Goal: Task Accomplishment & Management: Complete application form

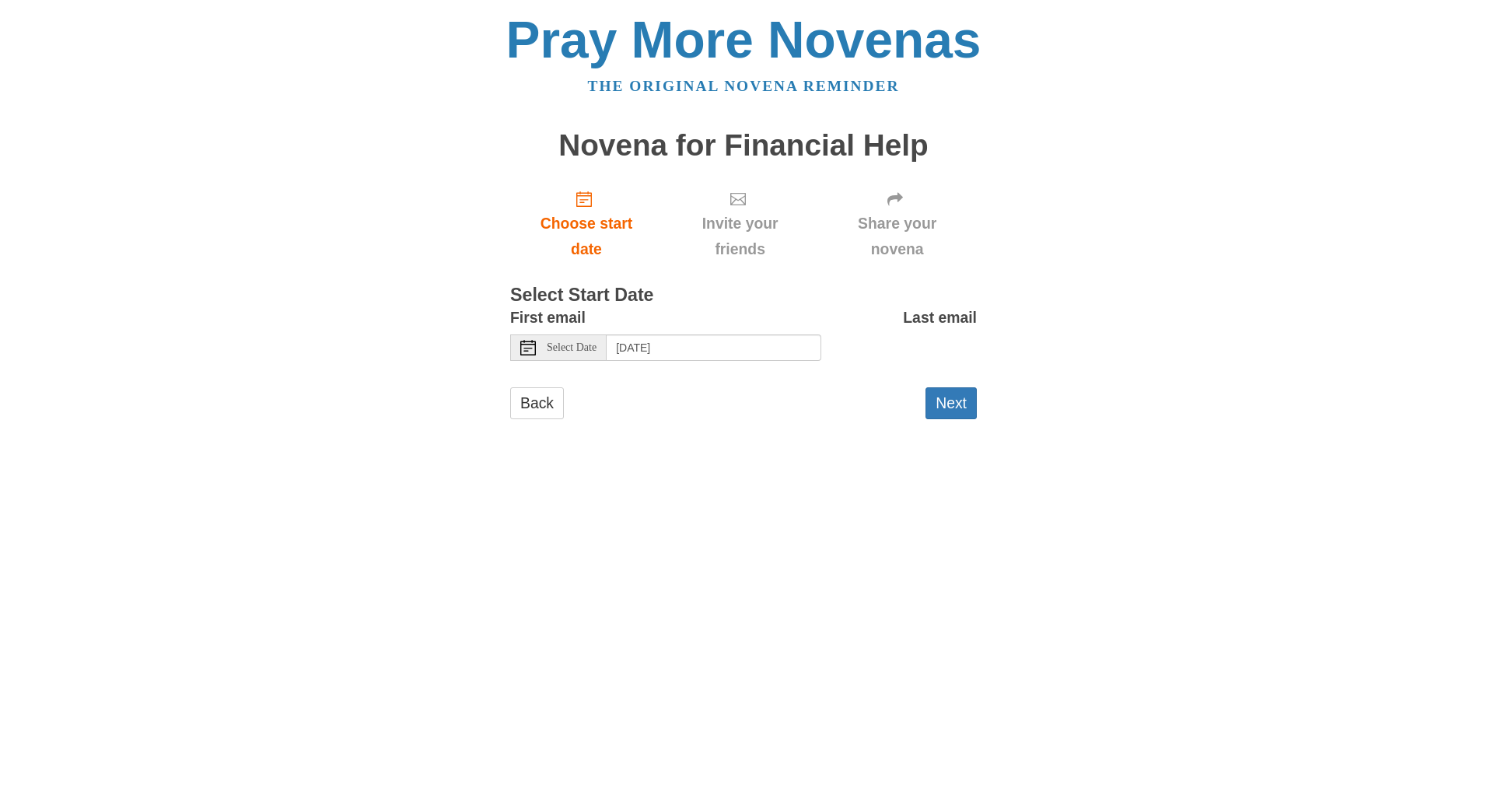
click at [528, 355] on icon at bounding box center [528, 348] width 16 height 16
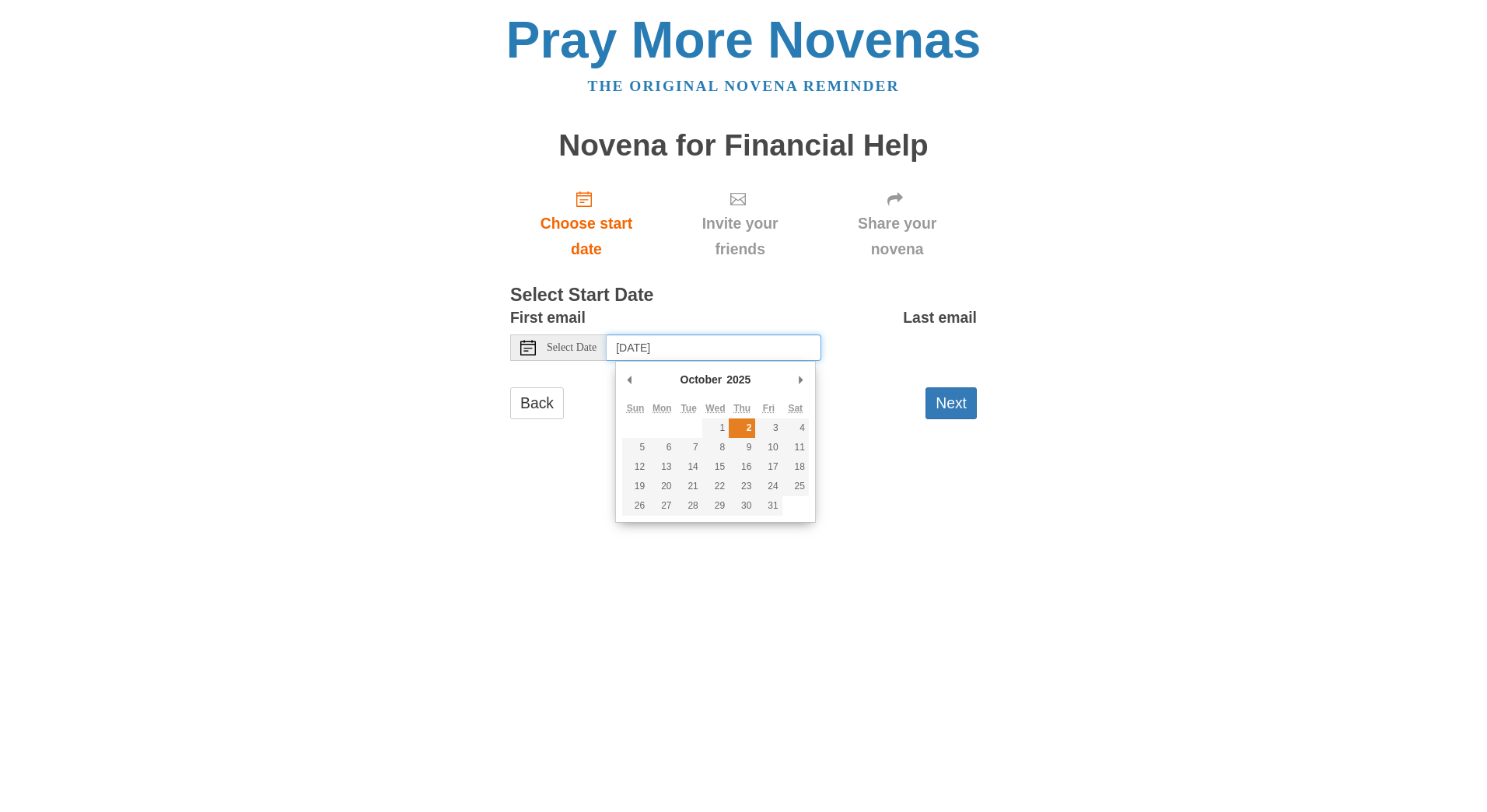
type input "Thursday, October 2nd"
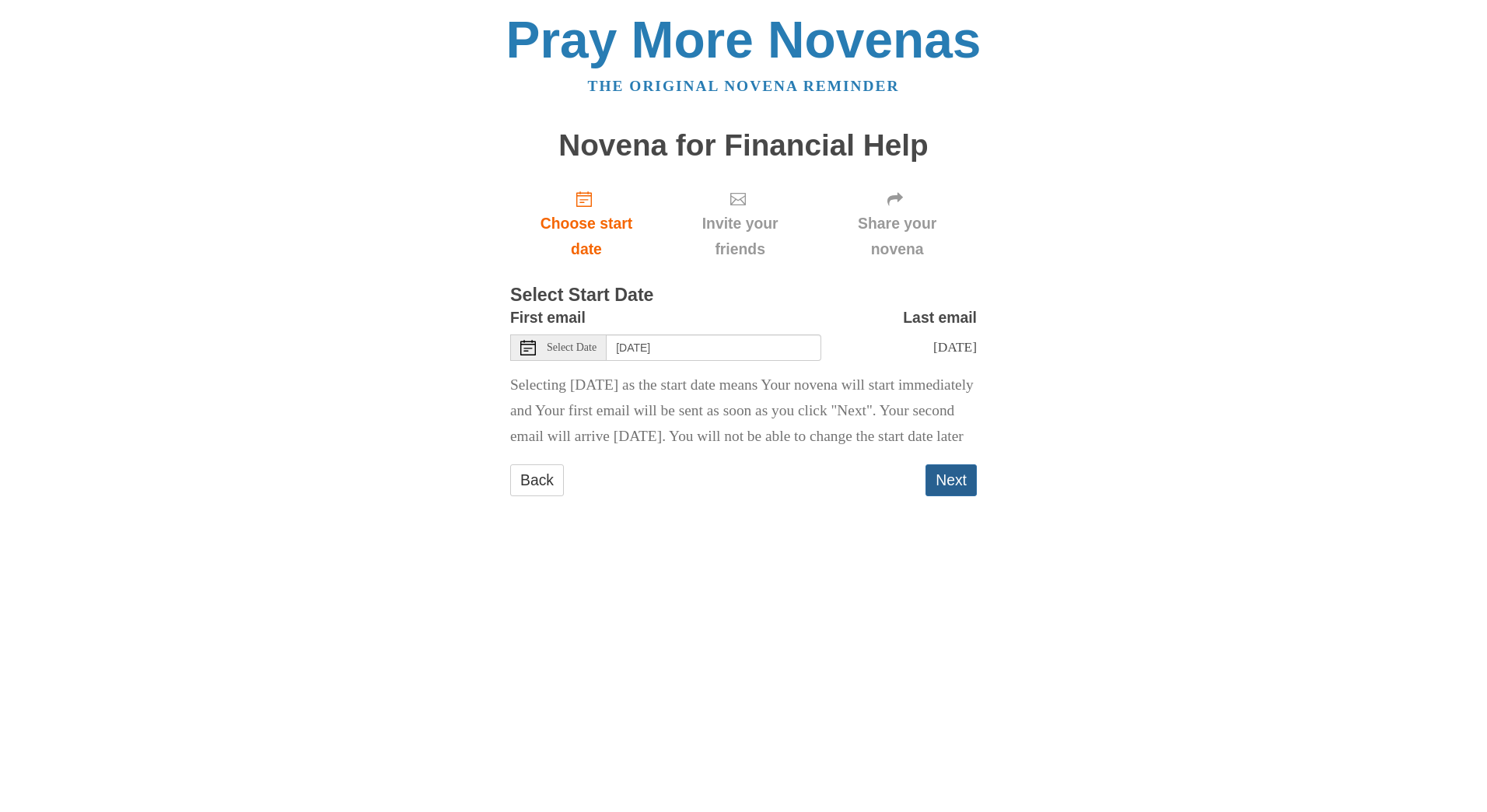
drag, startPoint x: 960, startPoint y: 503, endPoint x: 964, endPoint y: 512, distance: 9.8
click at [958, 496] on button "Next" at bounding box center [950, 480] width 51 height 32
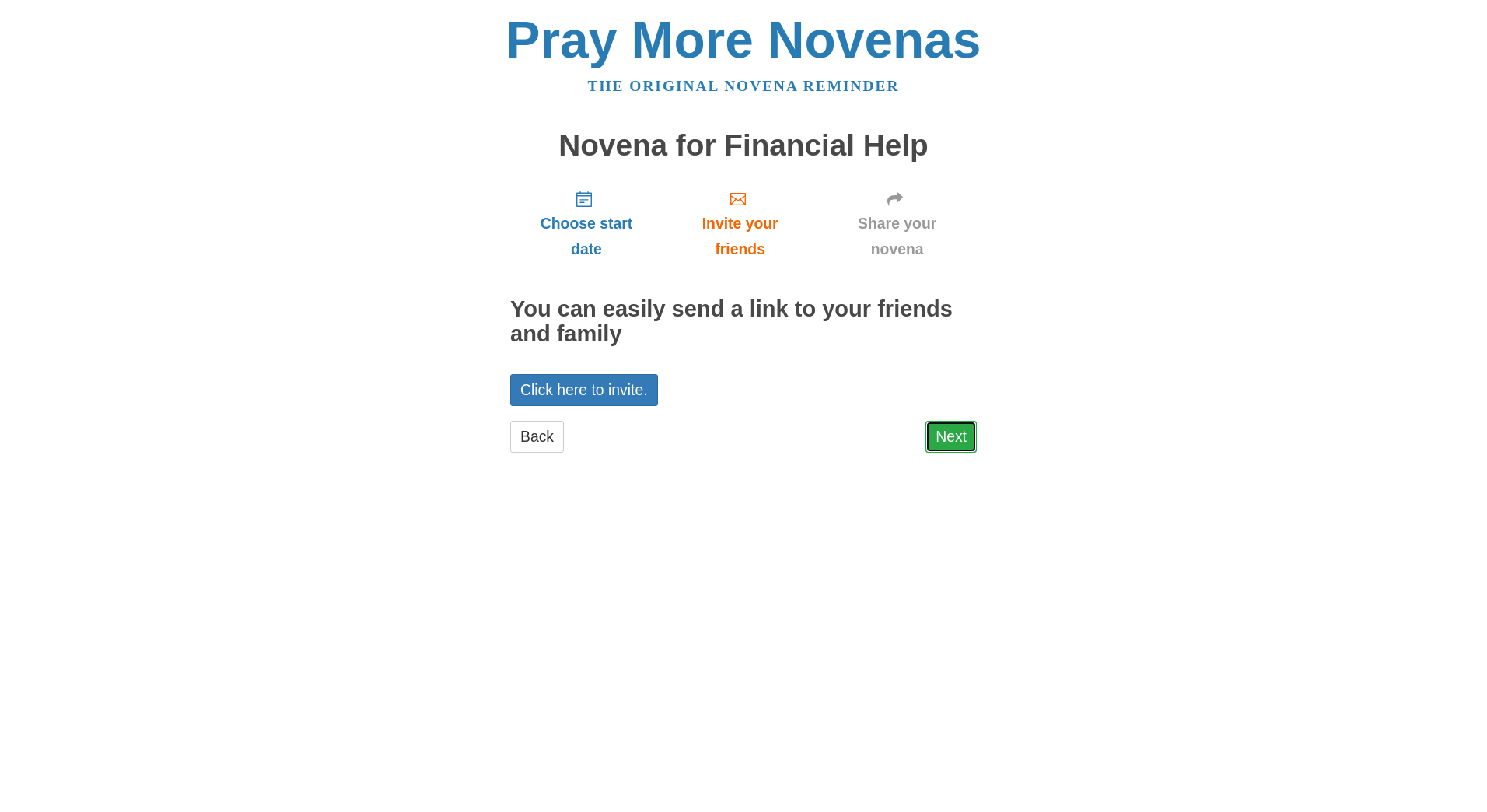
click at [948, 437] on link "Next" at bounding box center [950, 437] width 51 height 32
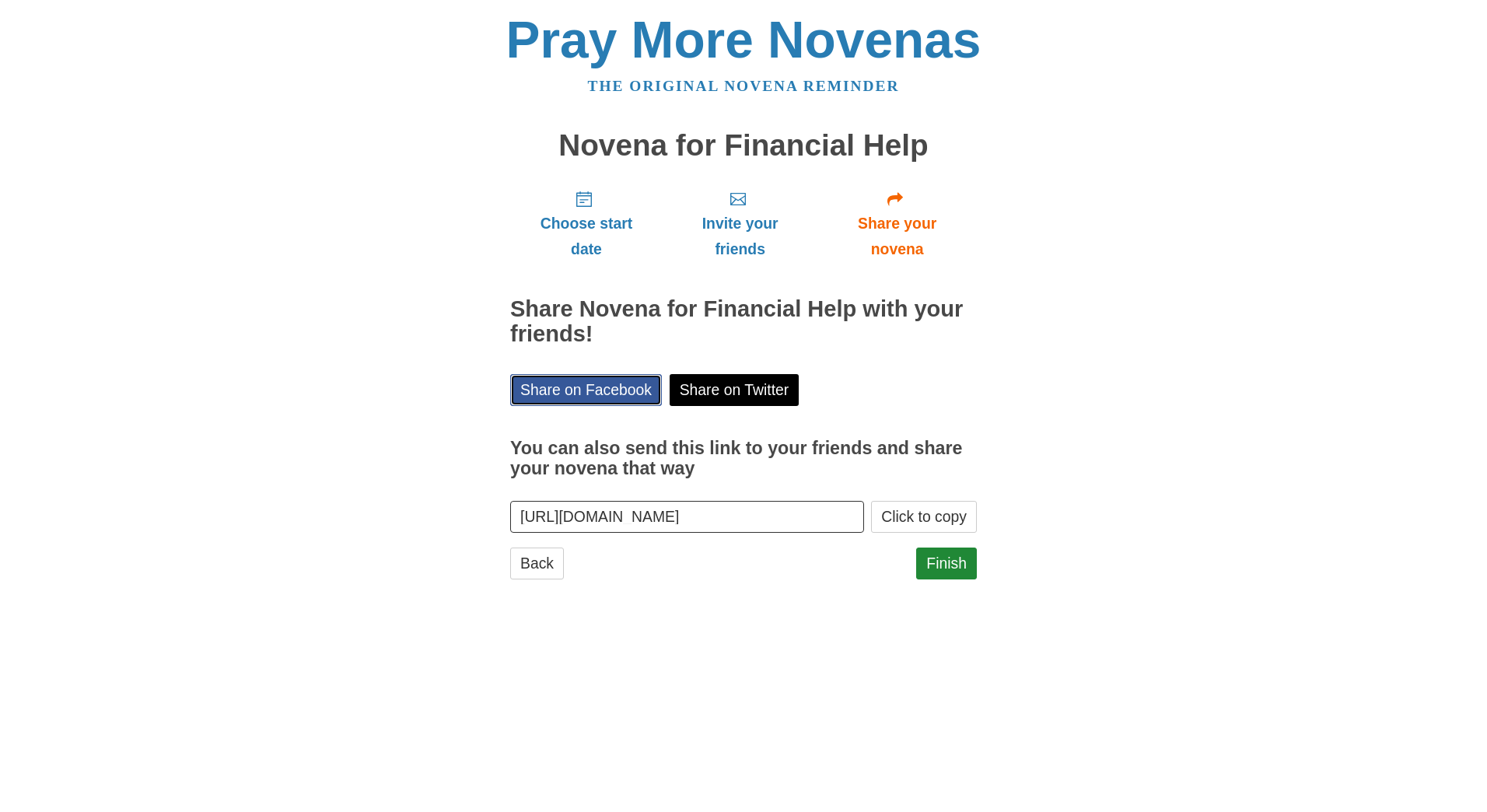
click at [604, 389] on link "Share on Facebook" at bounding box center [586, 389] width 152 height 32
